Goal: Task Accomplishment & Management: Use online tool/utility

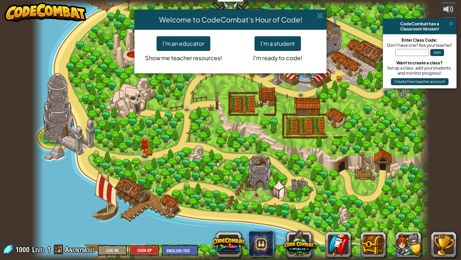
click at [323, 15] on div "Welcome to CodeCombat's Hour of Code!" at bounding box center [230, 20] width 192 height 20
click at [317, 20] on h4 "Welcome to CodeCombat's Hour of Code!" at bounding box center [230, 19] width 182 height 10
click at [317, 16] on span at bounding box center [319, 15] width 7 height 7
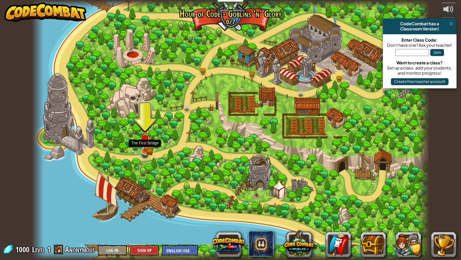
click at [144, 146] on img at bounding box center [145, 140] width 10 height 22
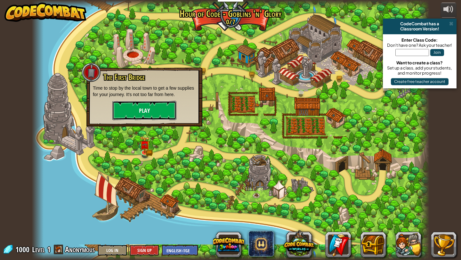
click at [155, 101] on button "Play" at bounding box center [144, 110] width 64 height 19
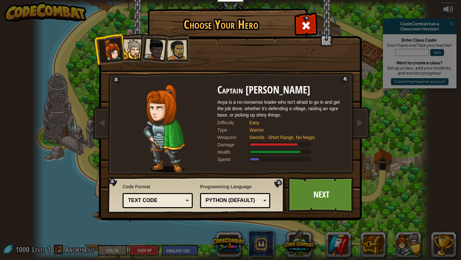
click at [169, 53] on div at bounding box center [177, 50] width 20 height 20
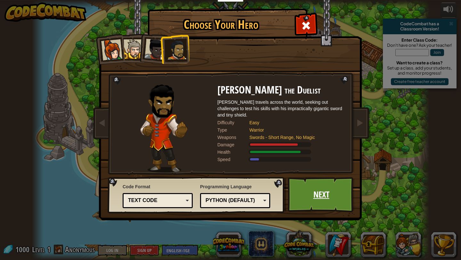
click at [305, 185] on link "Next" at bounding box center [321, 194] width 67 height 35
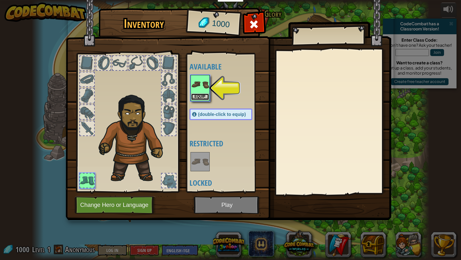
click at [200, 93] on button "Equip" at bounding box center [200, 96] width 18 height 7
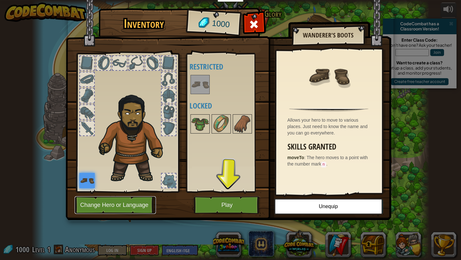
click at [147, 211] on button "Change Hero or Language" at bounding box center [115, 205] width 81 height 18
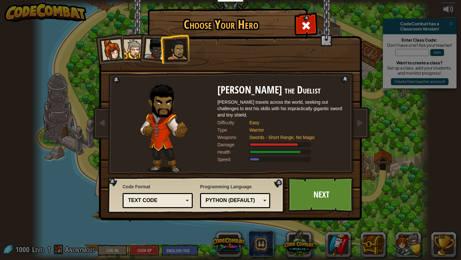
click at [137, 41] on div at bounding box center [133, 49] width 20 height 20
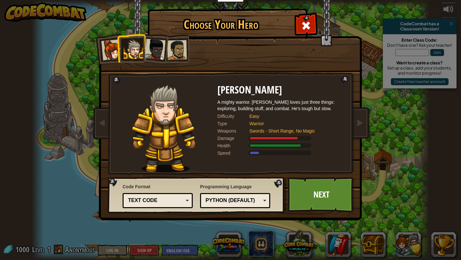
click at [159, 48] on div at bounding box center [154, 49] width 21 height 21
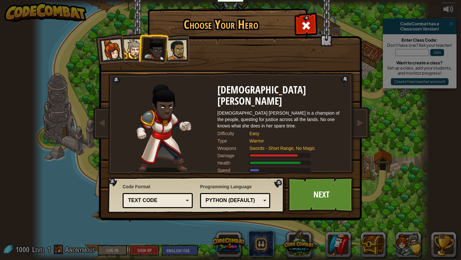
click at [174, 49] on div at bounding box center [177, 50] width 20 height 20
